Goal: Task Accomplishment & Management: Use online tool/utility

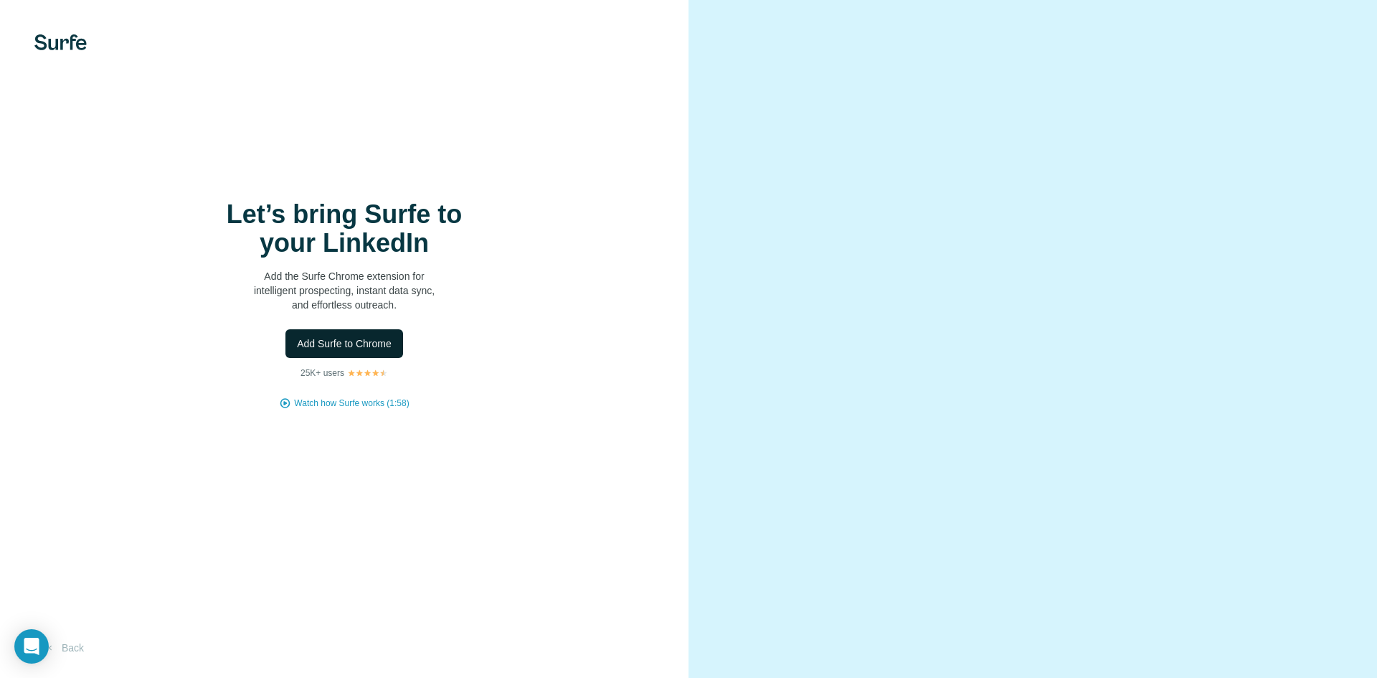
click at [366, 352] on button "Add Surfe to Chrome" at bounding box center [345, 343] width 118 height 29
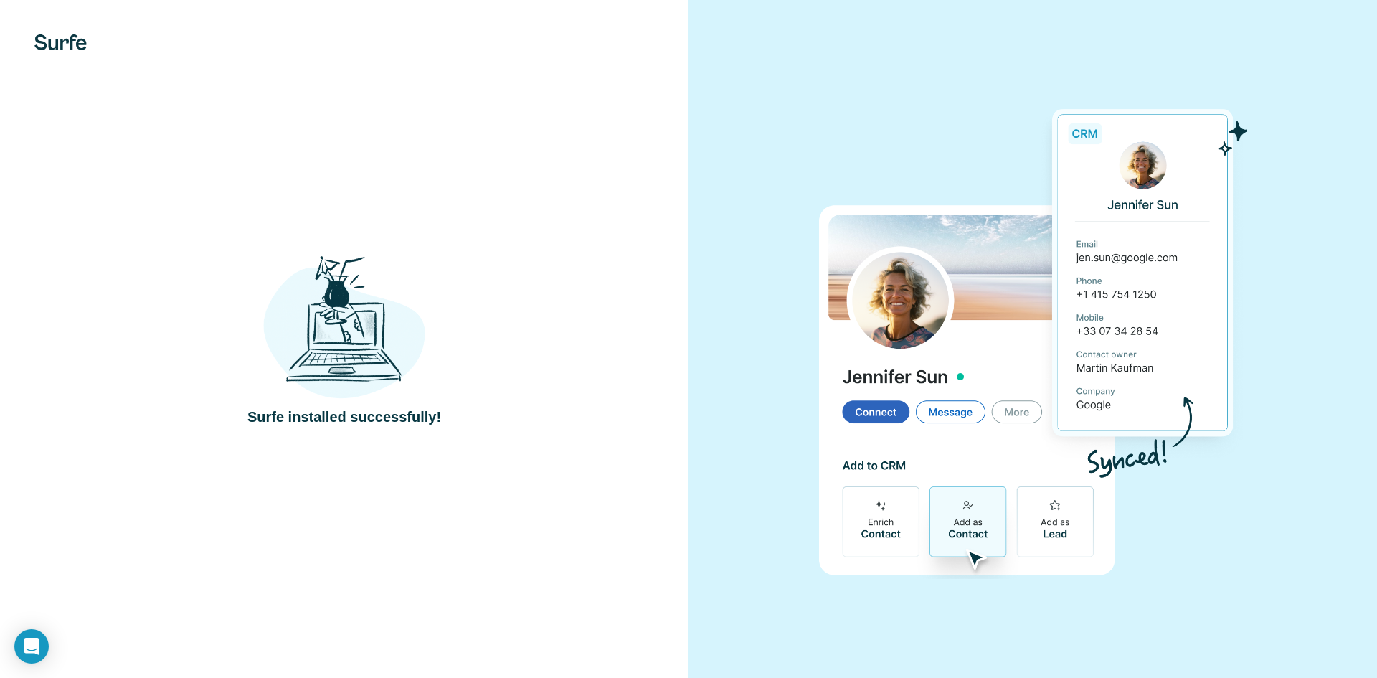
click at [1278, 69] on div at bounding box center [1033, 339] width 689 height 678
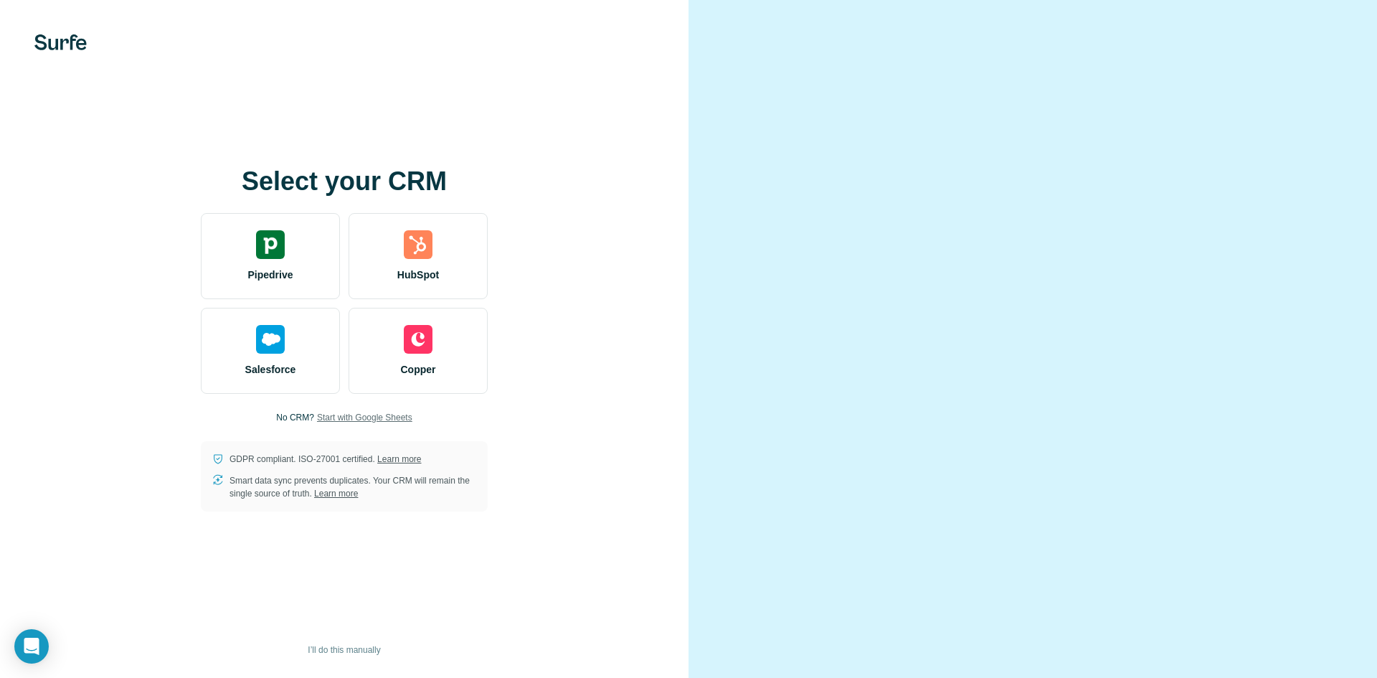
click at [334, 416] on span "Start with Google Sheets" at bounding box center [364, 417] width 95 height 13
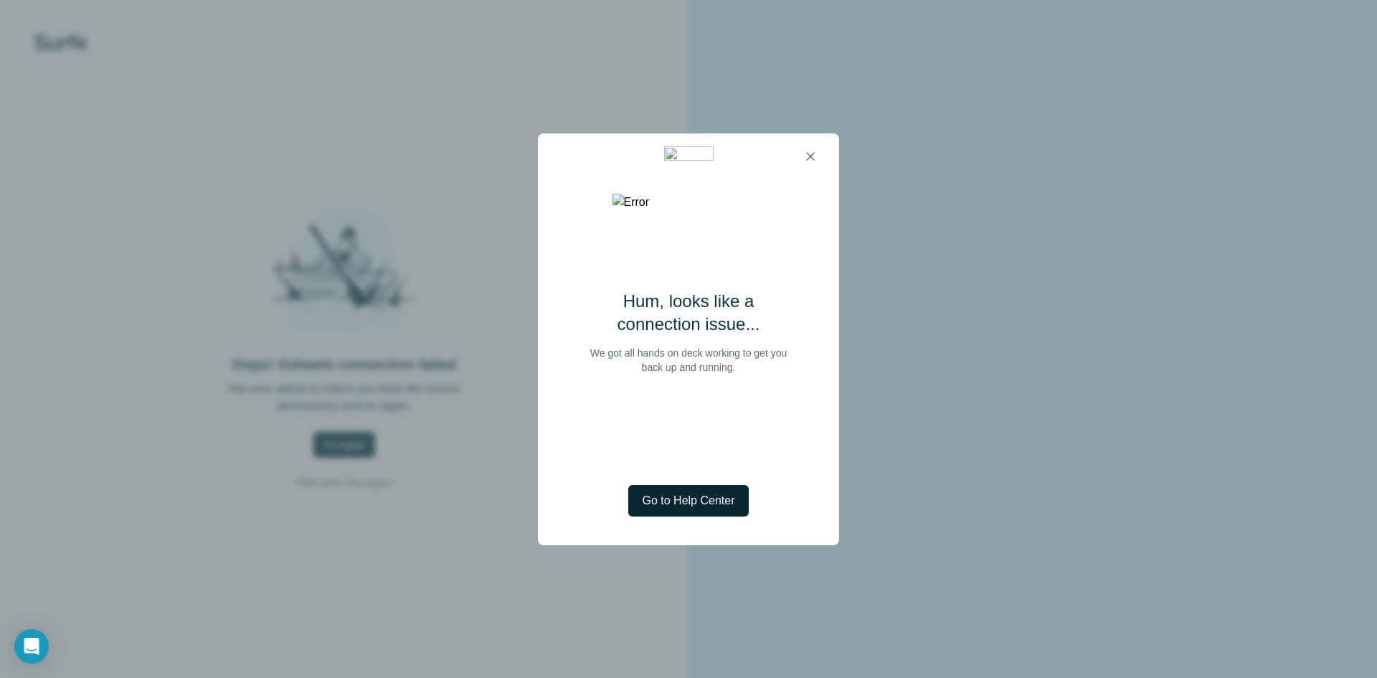
click at [702, 504] on span "Go to Help Center" at bounding box center [689, 500] width 93 height 17
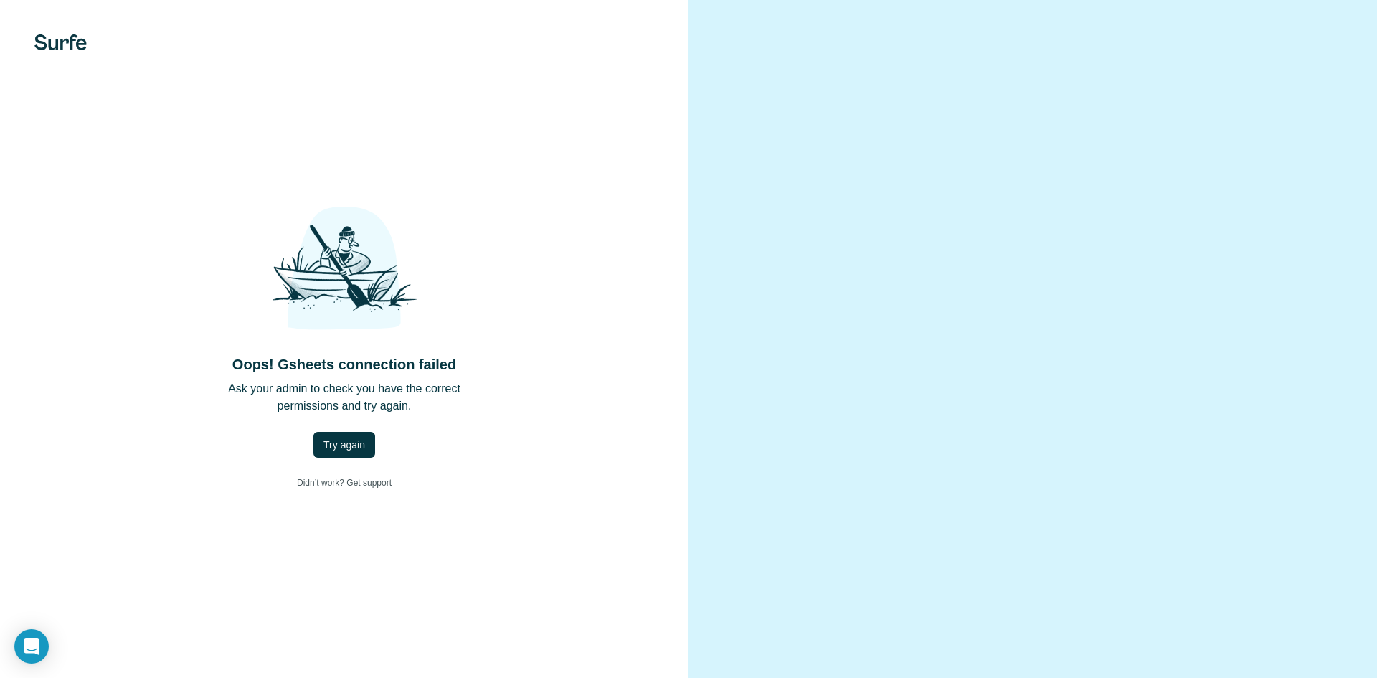
click at [344, 458] on div "Oops! Gsheets connection failed Ask your admin to check you have the correct pe…" at bounding box center [344, 339] width 631 height 314
click at [341, 447] on span "Try again" at bounding box center [345, 445] width 42 height 14
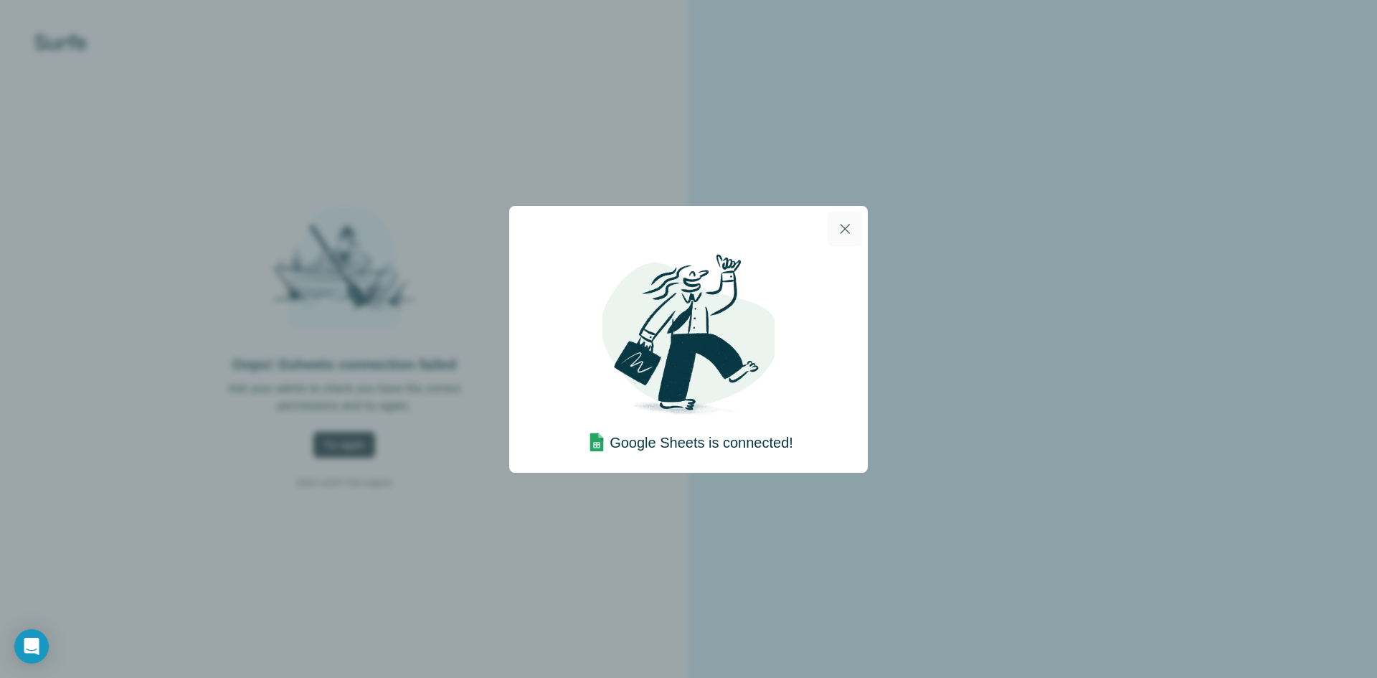
click at [841, 231] on icon "button" at bounding box center [844, 228] width 17 height 17
